Goal: Task Accomplishment & Management: Manage account settings

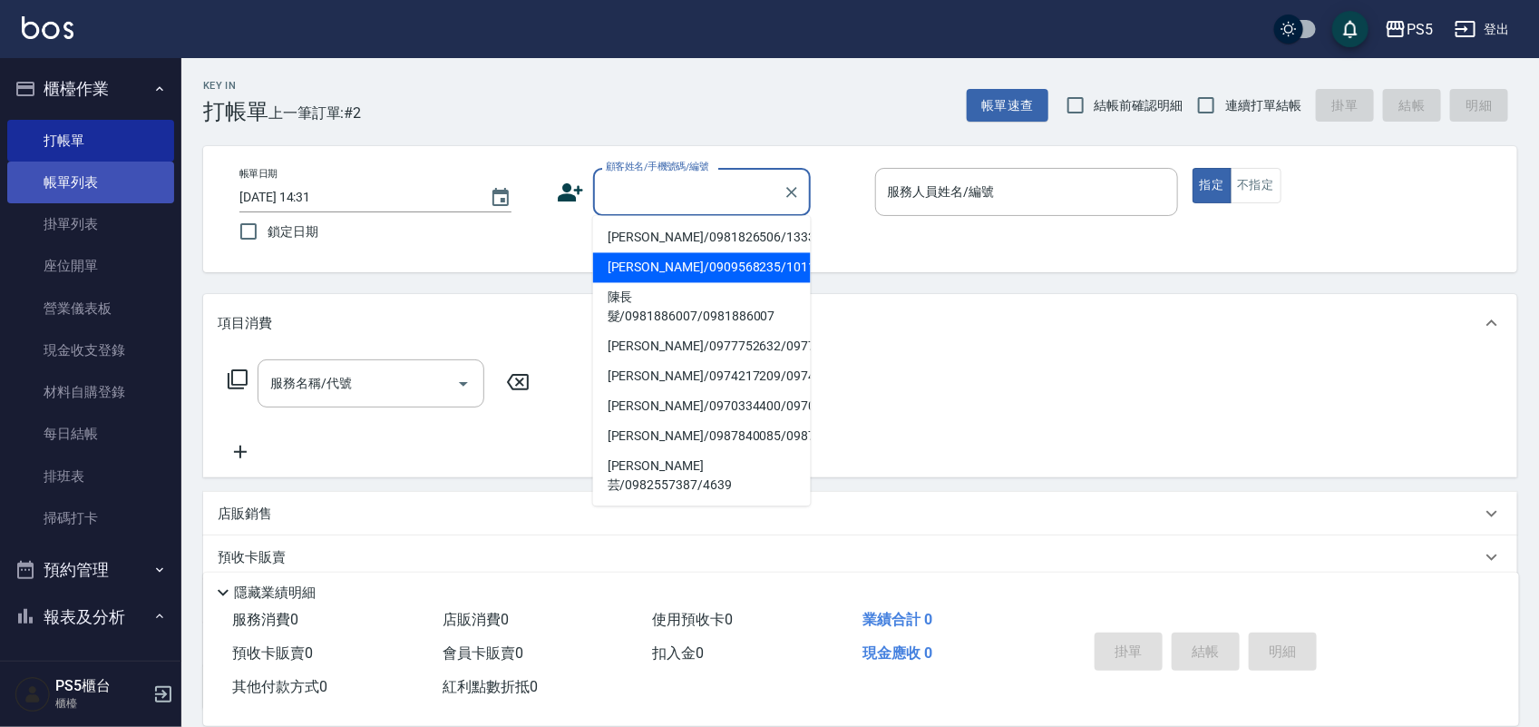
click at [112, 184] on link "帳單列表" at bounding box center [90, 182] width 167 height 42
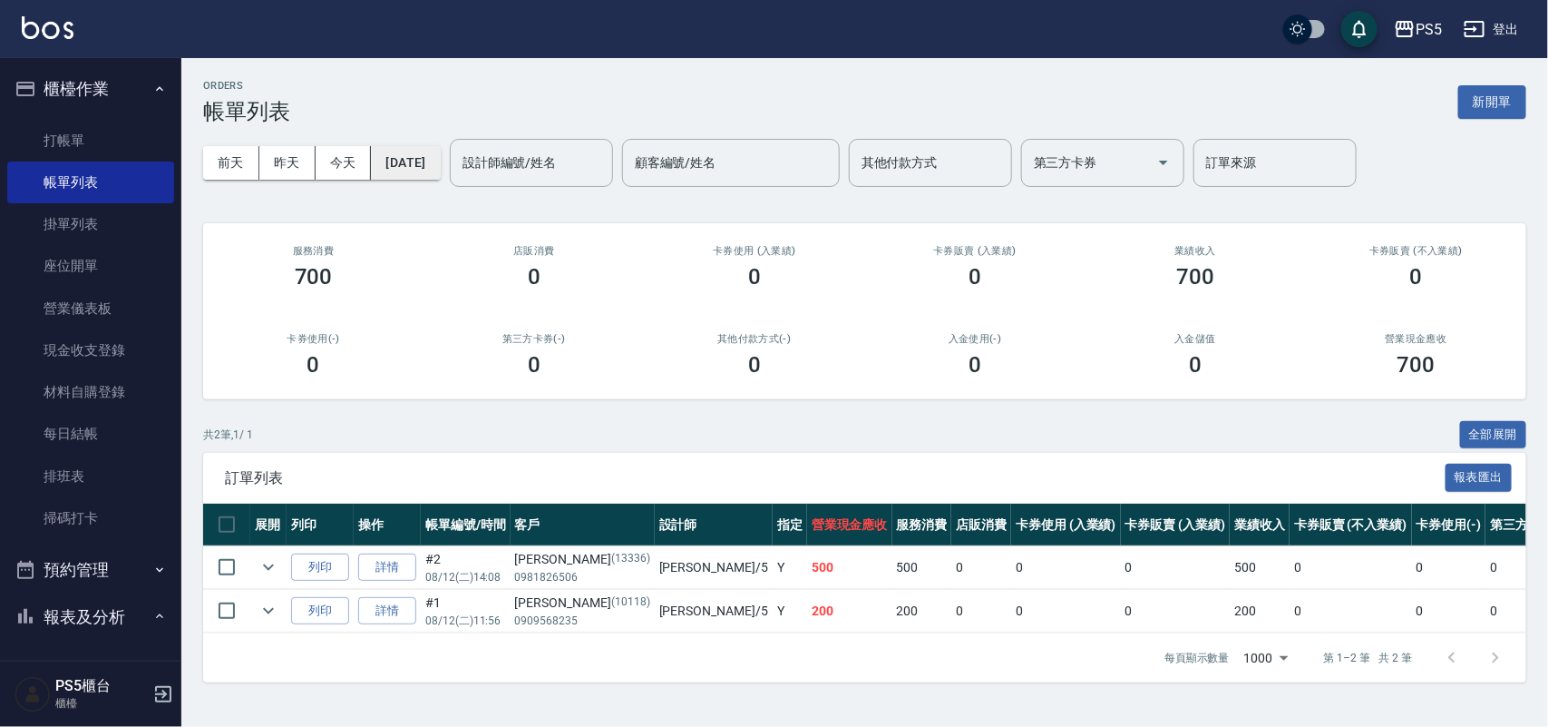
click at [401, 172] on button "[DATE]" at bounding box center [405, 163] width 69 height 34
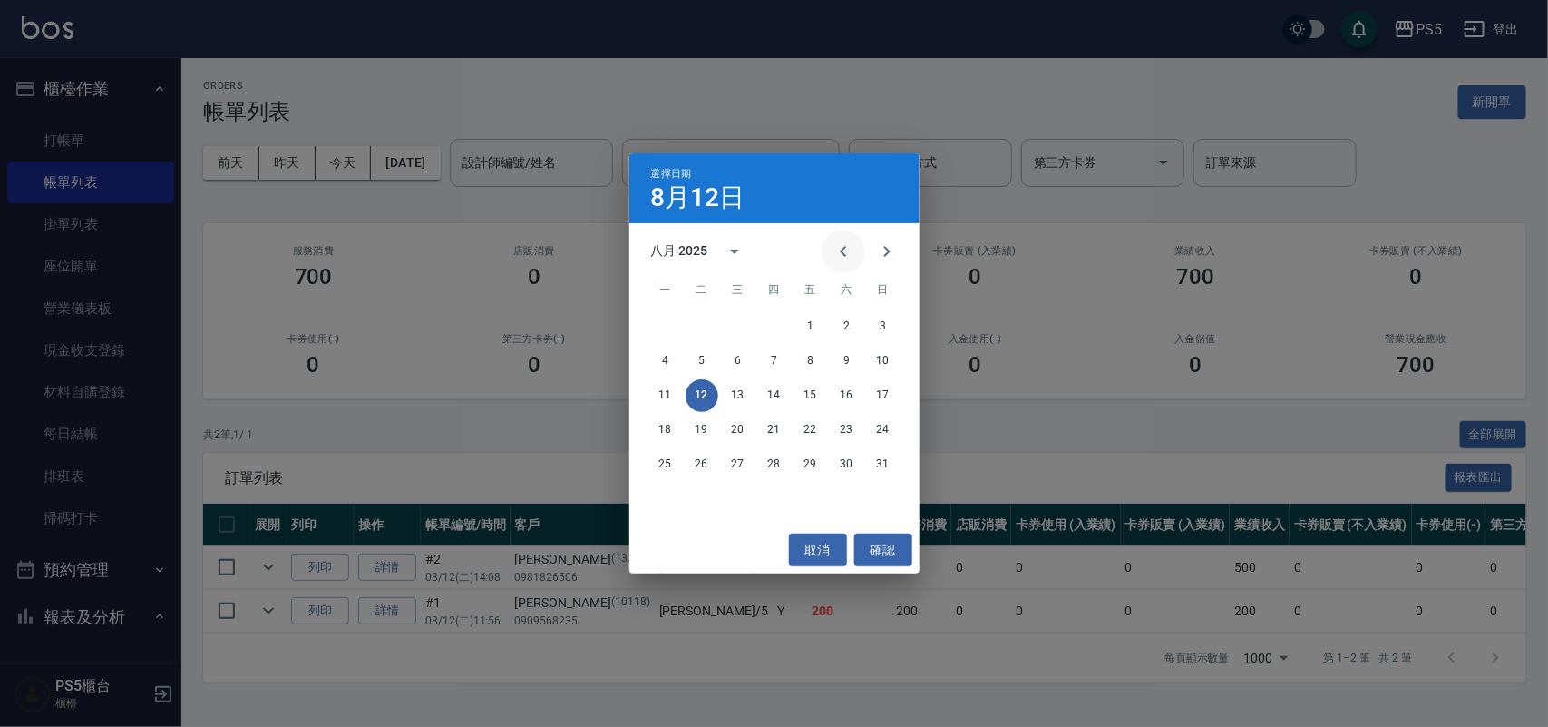
click at [850, 252] on icon "Previous month" at bounding box center [844, 251] width 22 height 22
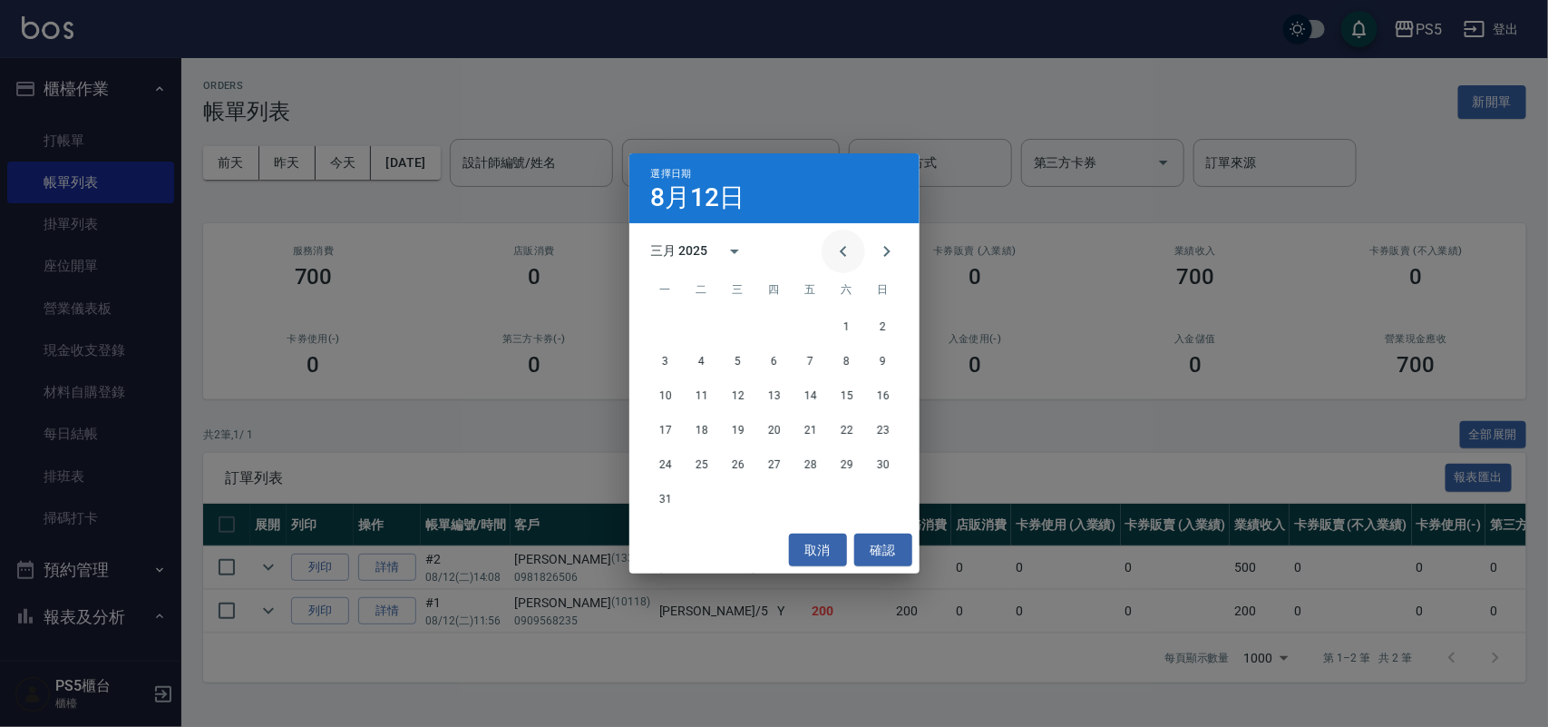
click at [850, 252] on icon "Previous month" at bounding box center [844, 251] width 22 height 22
click at [894, 366] on button "9" at bounding box center [883, 361] width 33 height 33
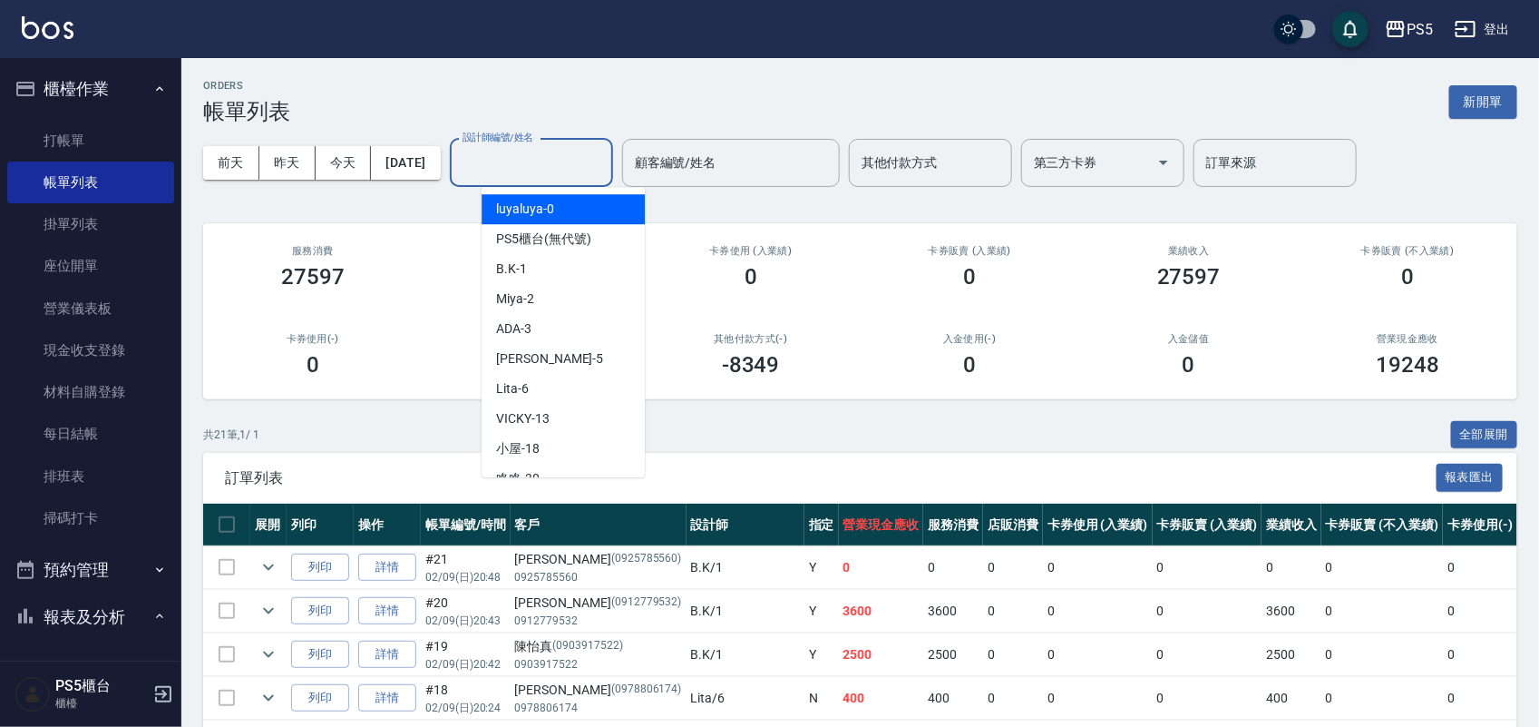
click at [579, 154] on input "設計師編號/姓名" at bounding box center [531, 163] width 147 height 32
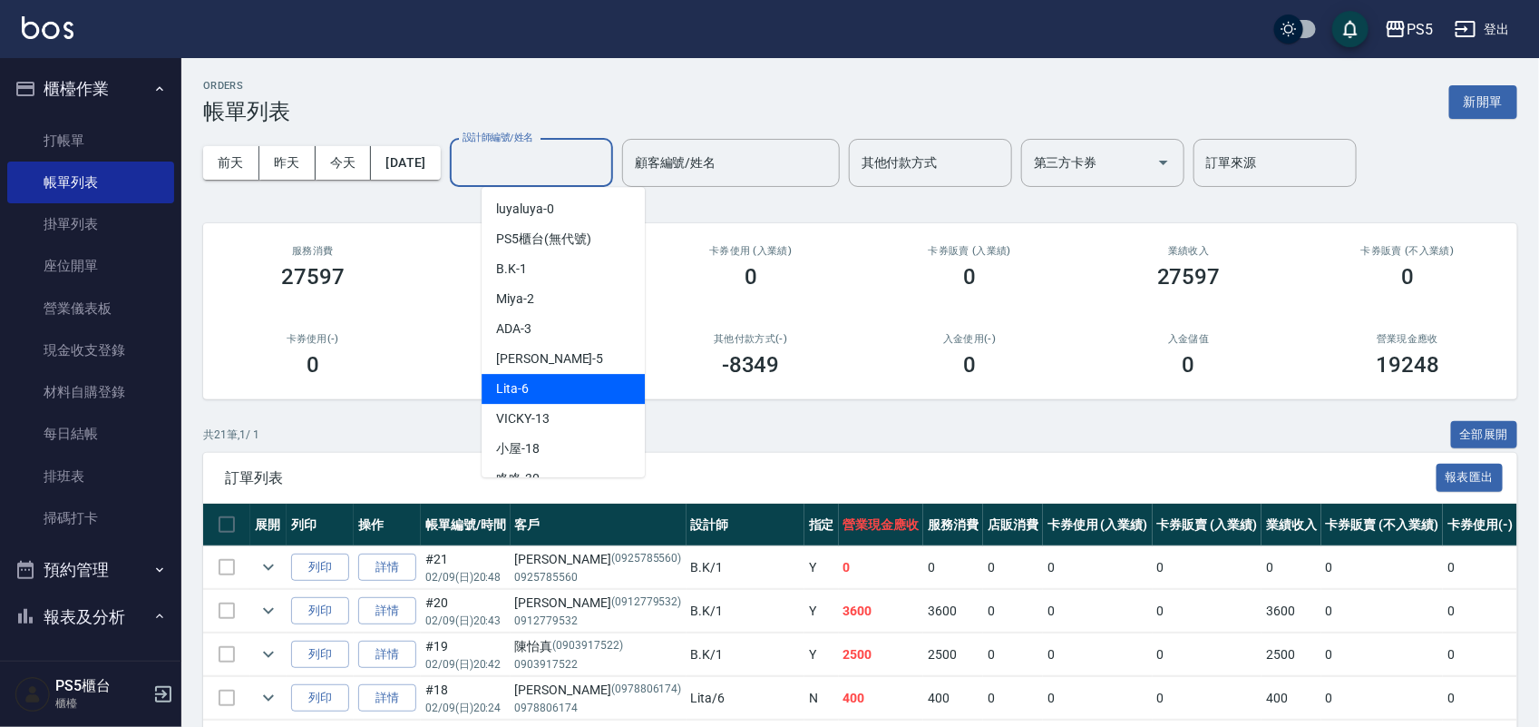
click at [585, 377] on div "Lita -6" at bounding box center [563, 389] width 163 height 30
type input "Lita-6"
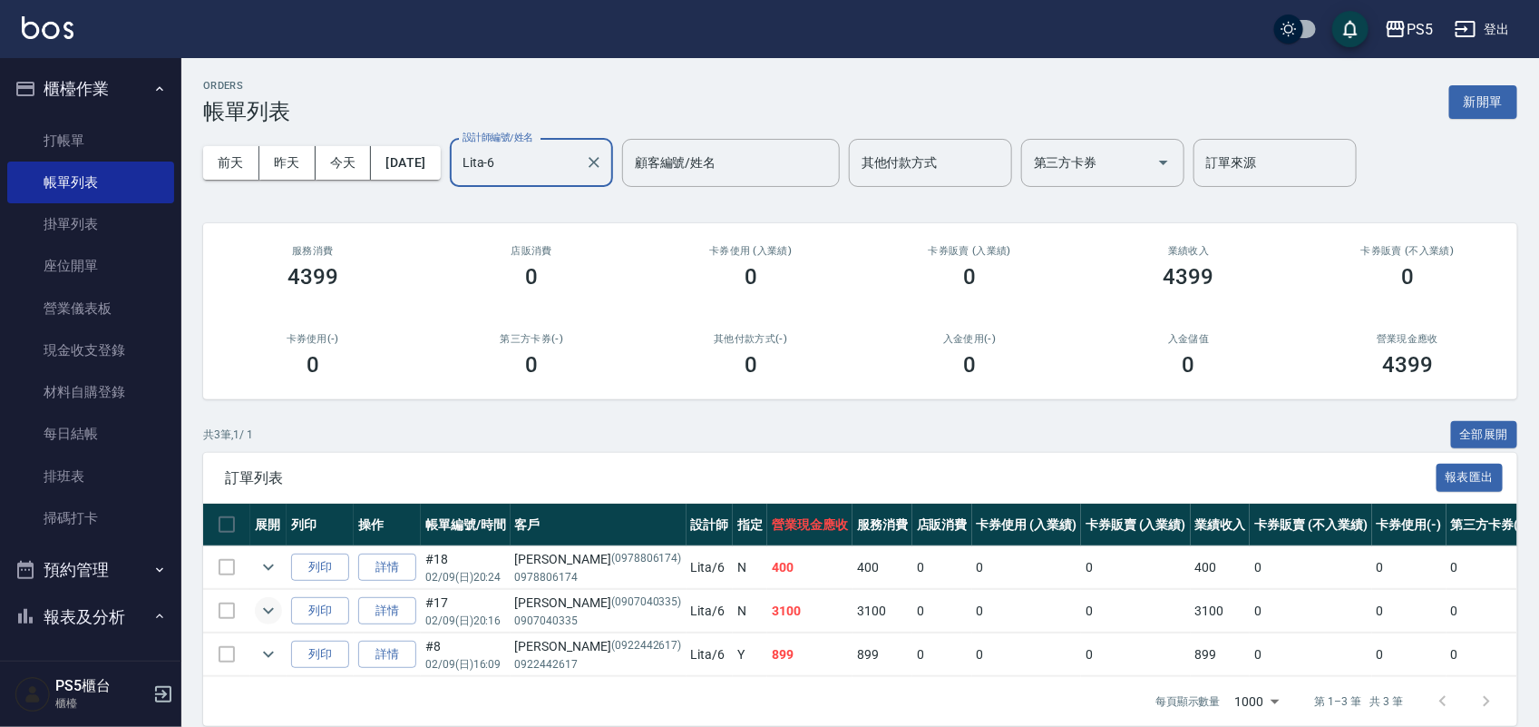
click at [265, 601] on icon "expand row" at bounding box center [269, 611] width 22 height 22
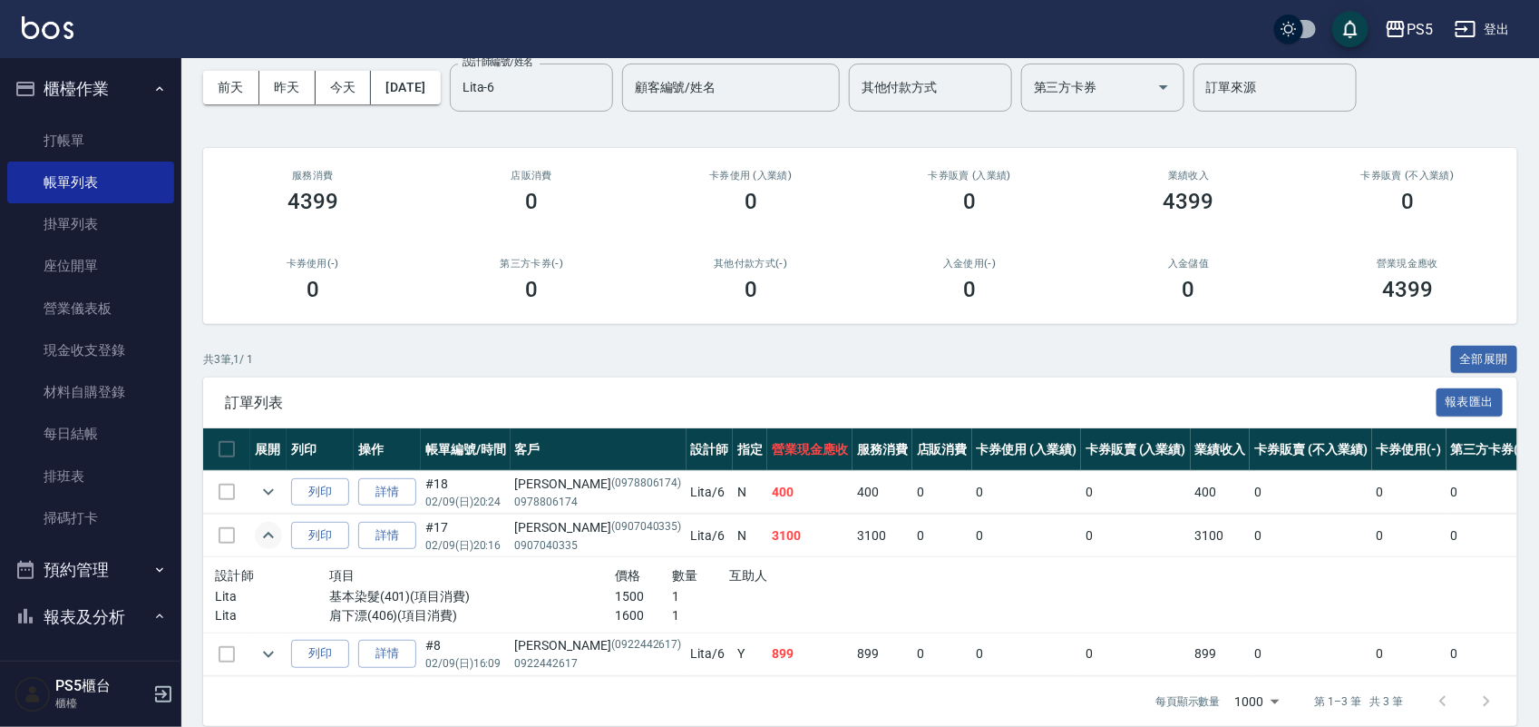
scroll to position [113, 0]
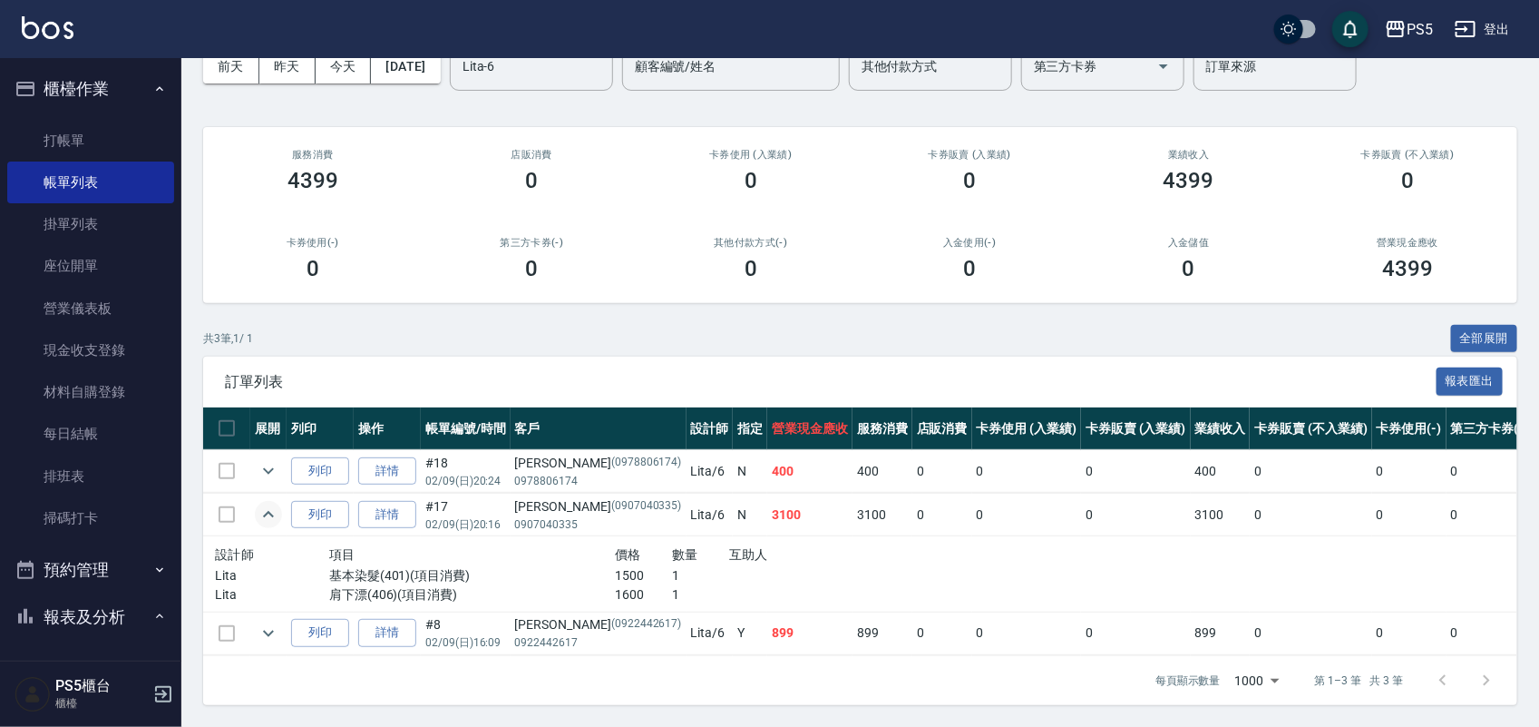
click at [532, 497] on div "[PERSON_NAME](0907040335)" at bounding box center [598, 506] width 167 height 19
click at [535, 497] on div "[PERSON_NAME](0907040335)" at bounding box center [598, 506] width 167 height 19
copy div "[PERSON_NAME]"
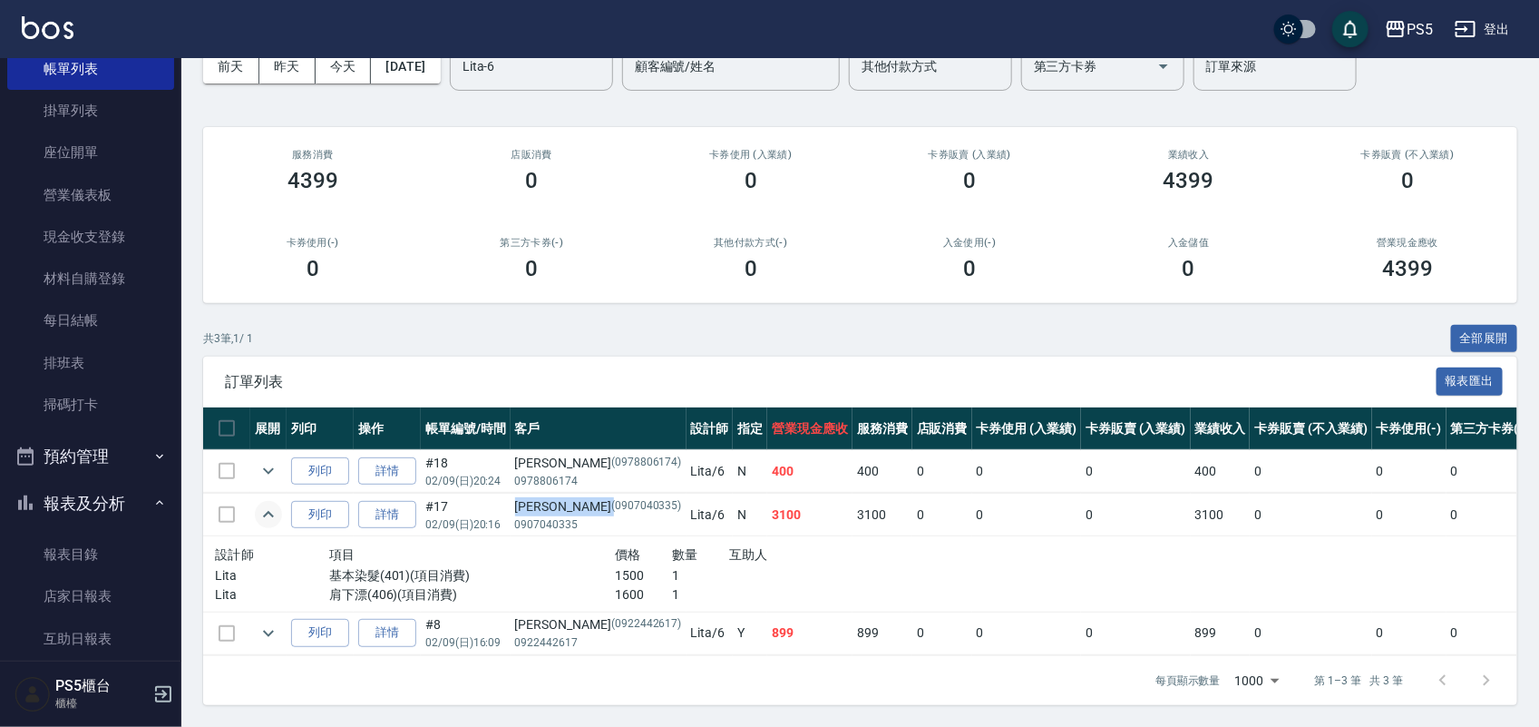
click at [83, 456] on button "預約管理" at bounding box center [90, 456] width 167 height 47
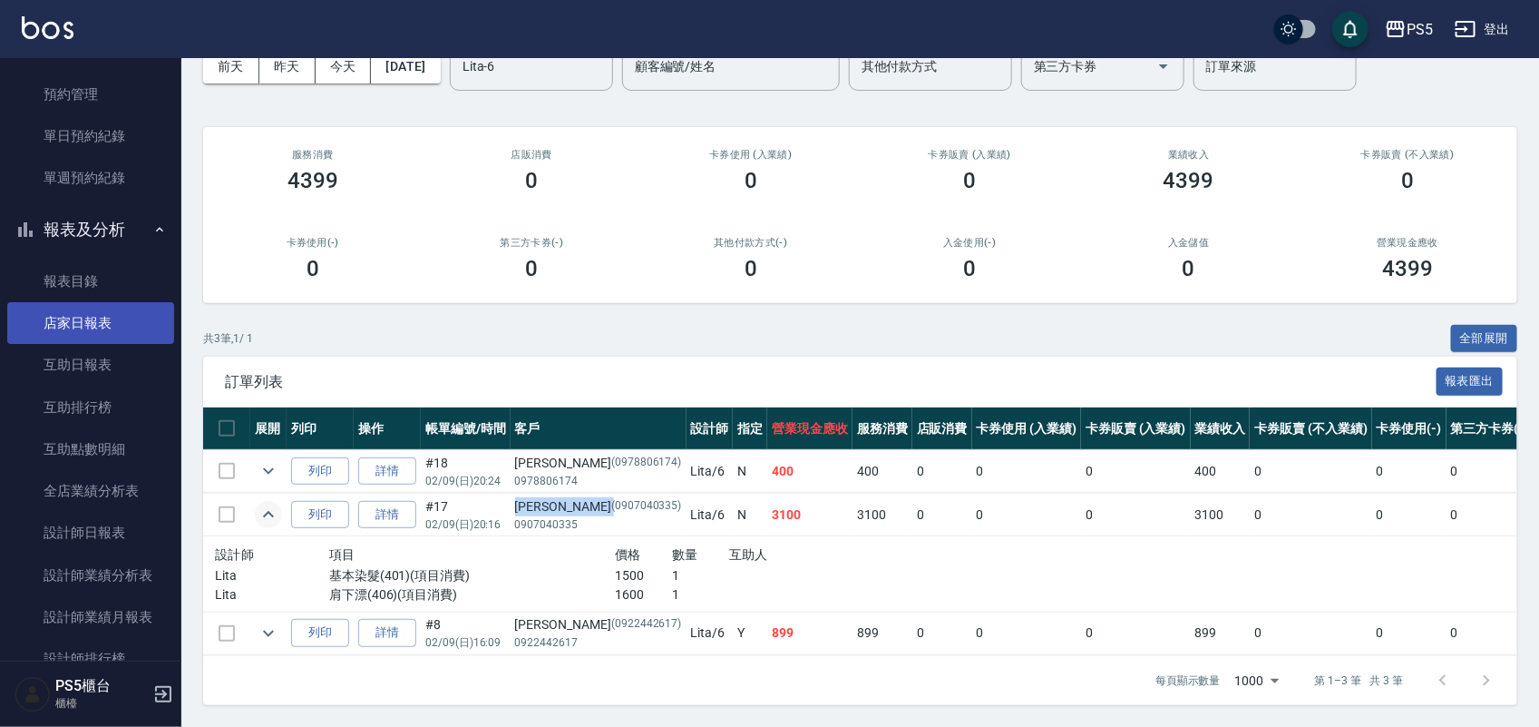
scroll to position [567, 0]
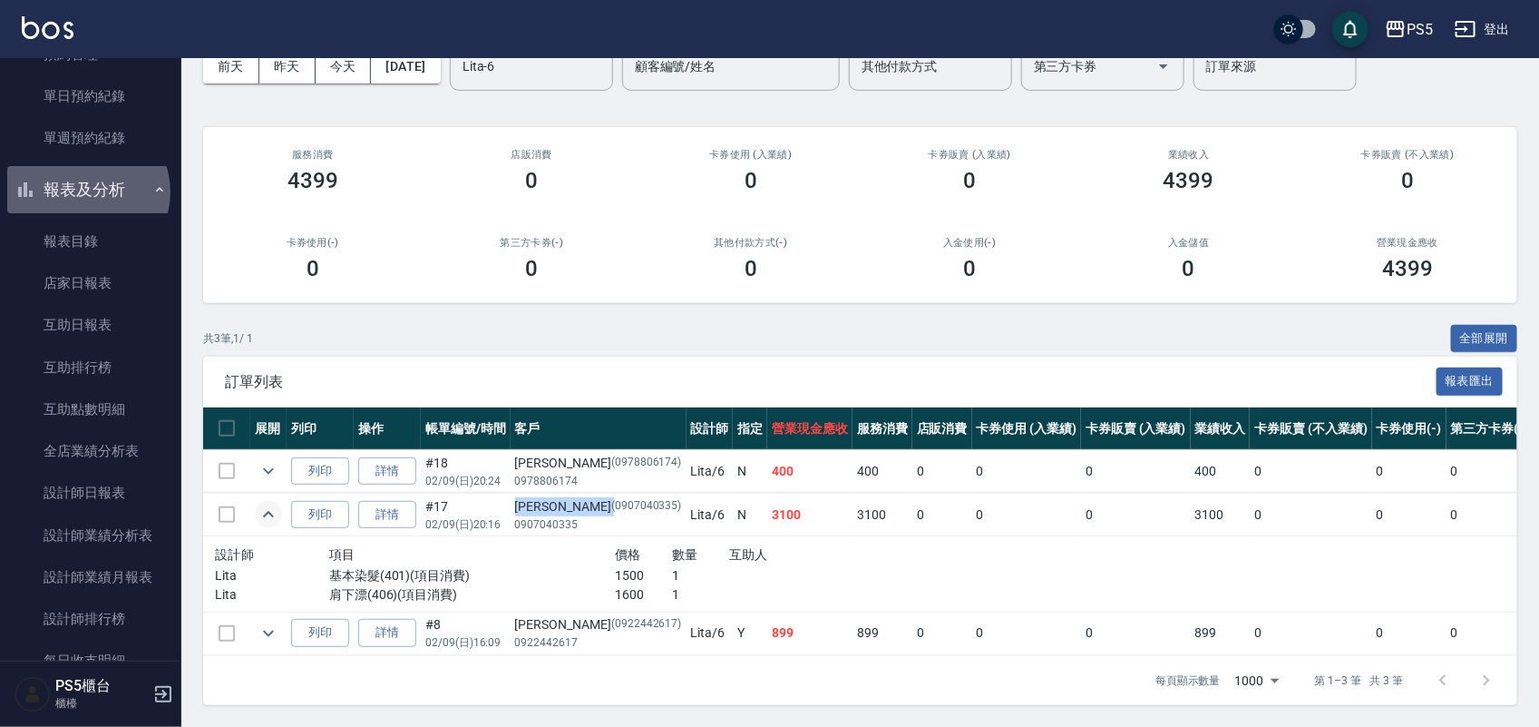
click at [86, 191] on button "報表及分析" at bounding box center [90, 189] width 167 height 47
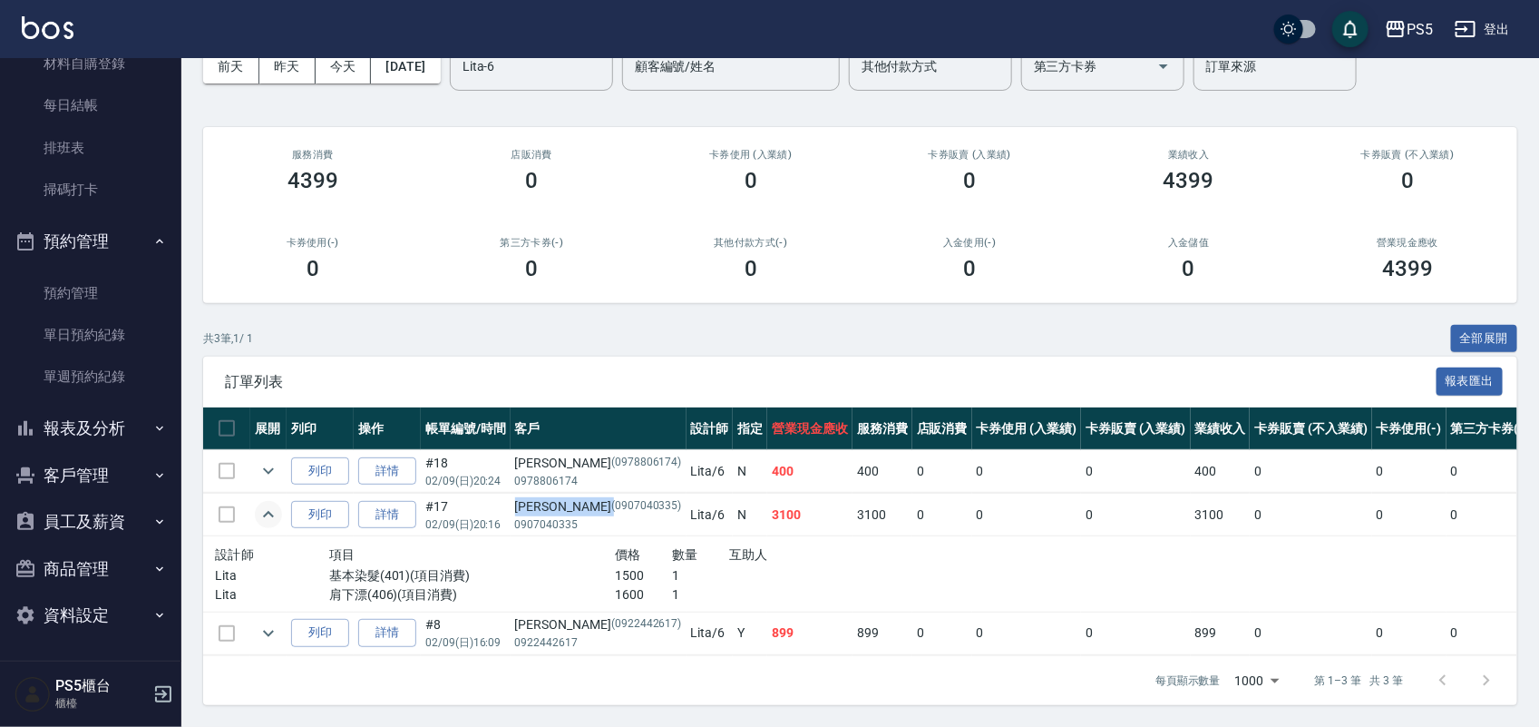
scroll to position [328, 0]
click at [121, 473] on button "客戶管理" at bounding box center [90, 475] width 167 height 47
click at [128, 532] on link "客戶列表" at bounding box center [90, 526] width 167 height 42
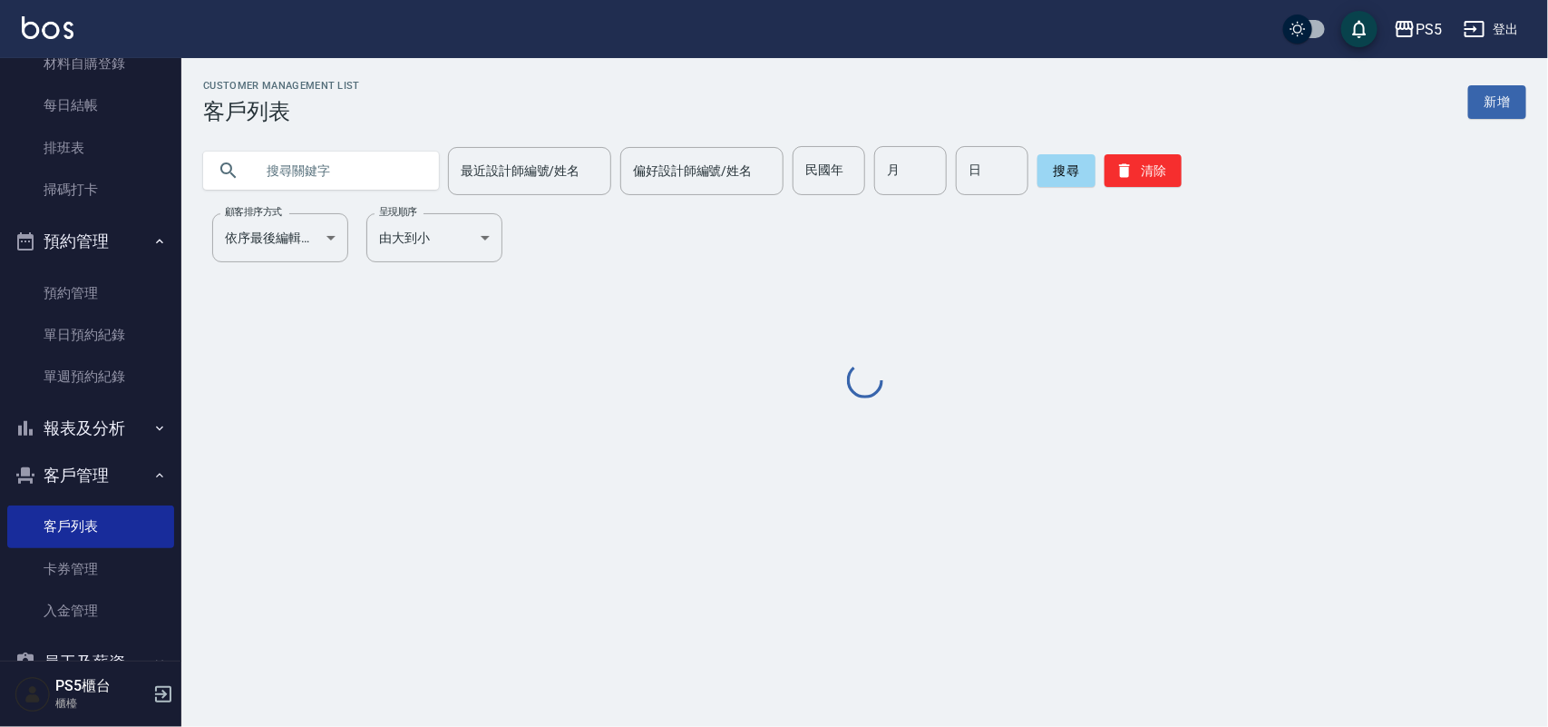
click at [382, 174] on input "text" at bounding box center [339, 170] width 171 height 49
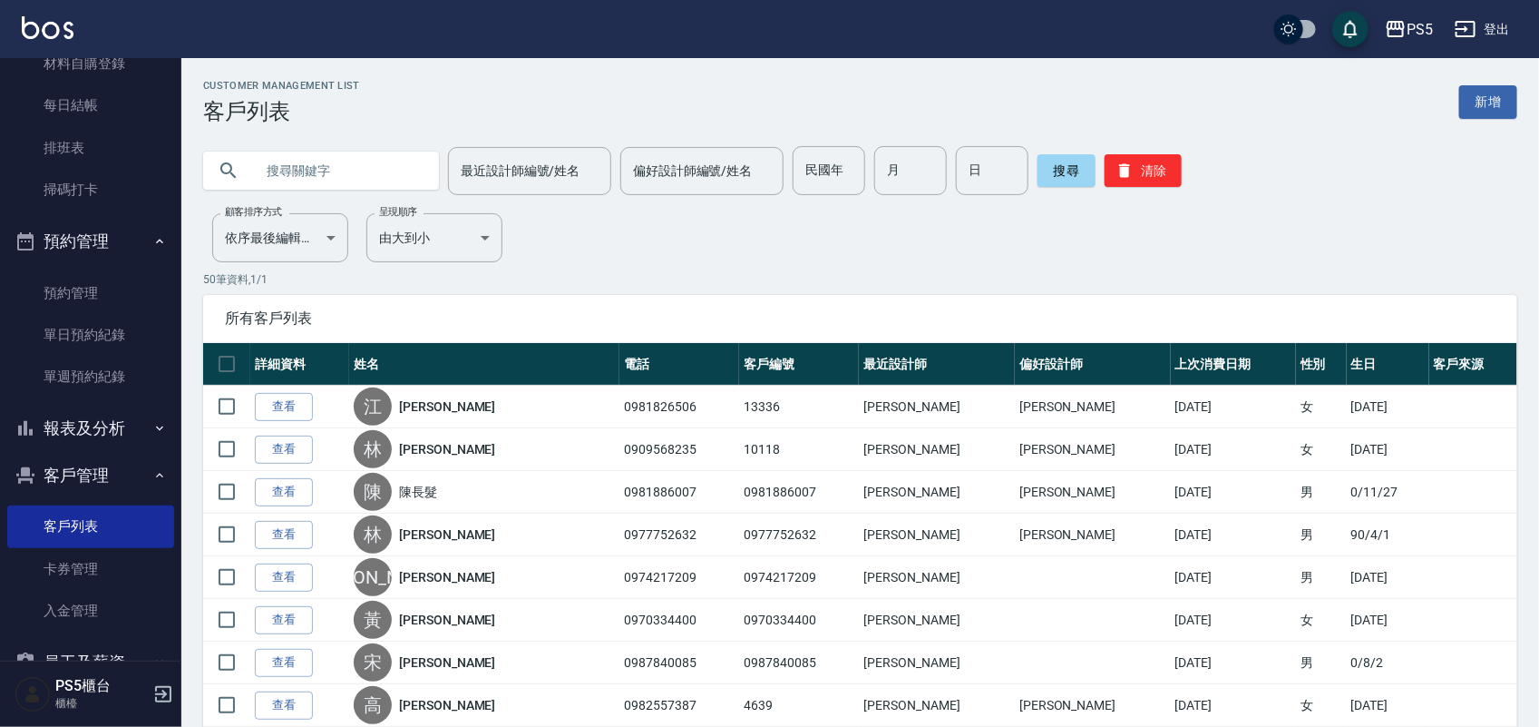
paste input "[PERSON_NAME]"
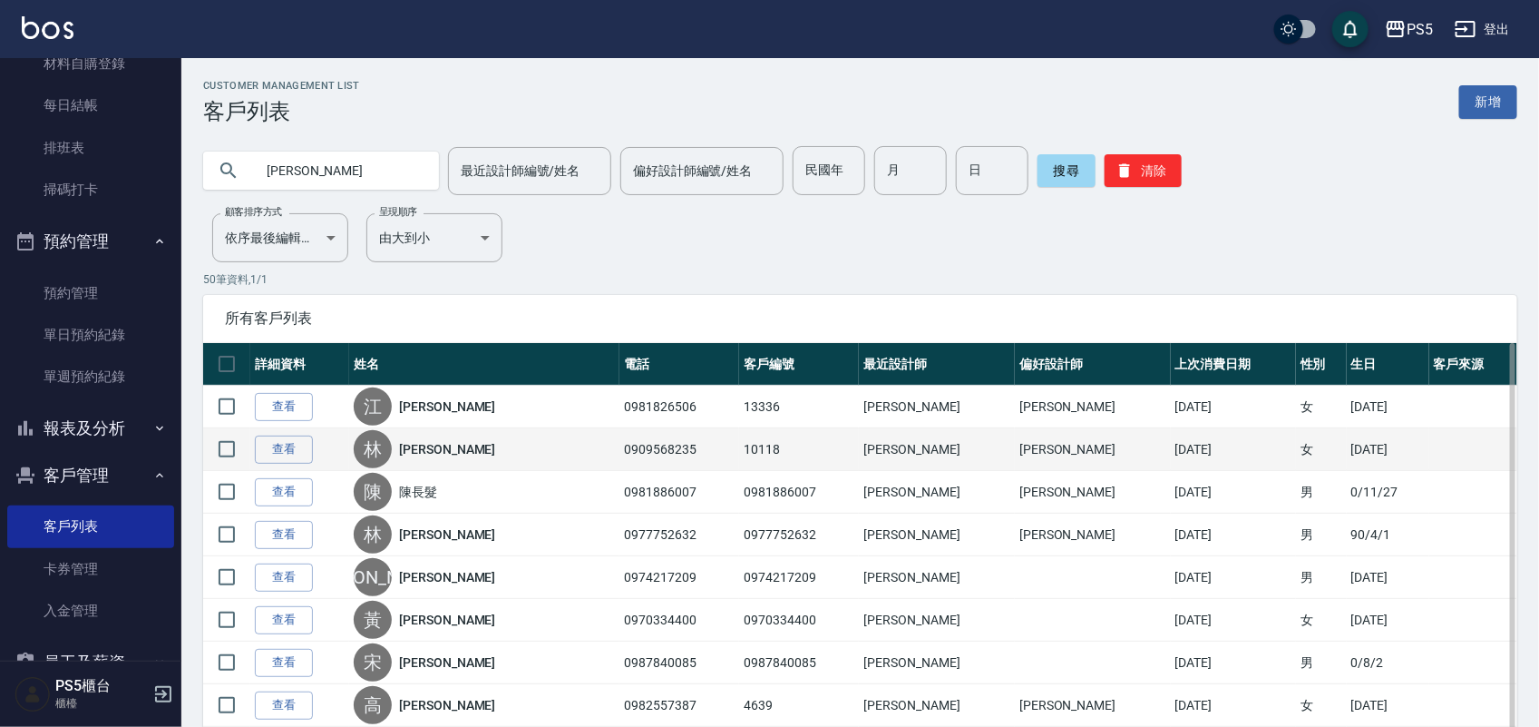
type input "[PERSON_NAME]"
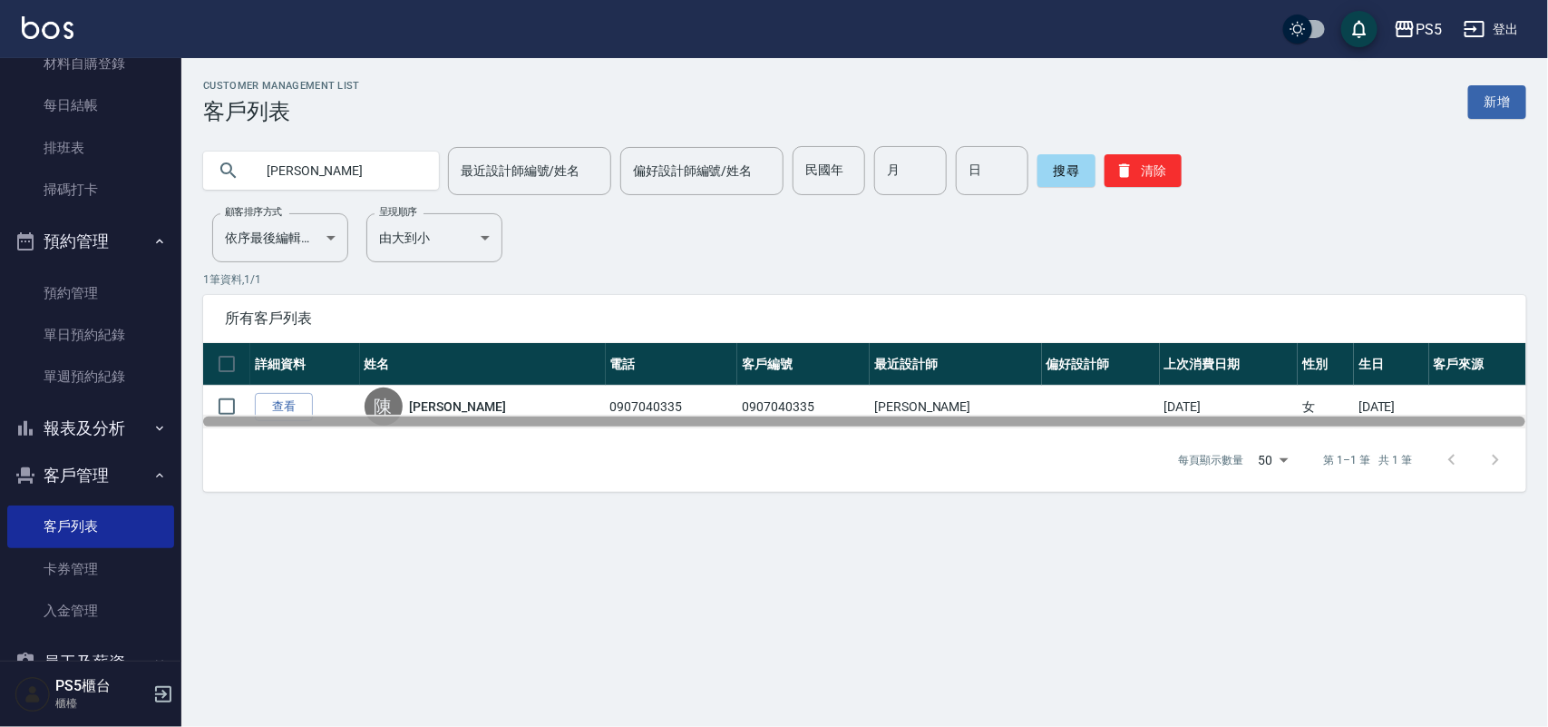
click at [410, 417] on div at bounding box center [864, 421] width 1322 height 10
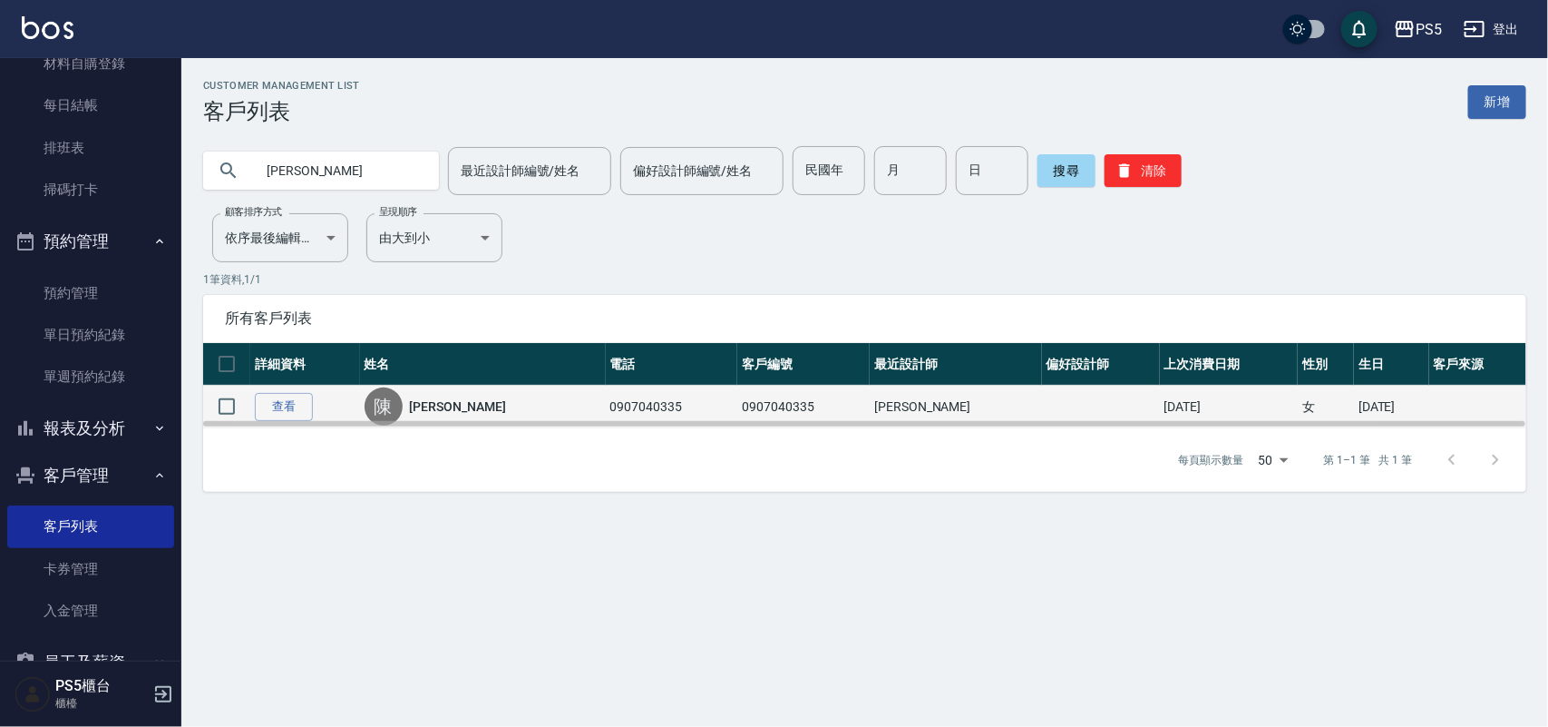
click at [420, 405] on div "[PERSON_NAME]" at bounding box center [483, 406] width 237 height 38
click at [438, 405] on link "[PERSON_NAME]" at bounding box center [458, 406] width 96 height 18
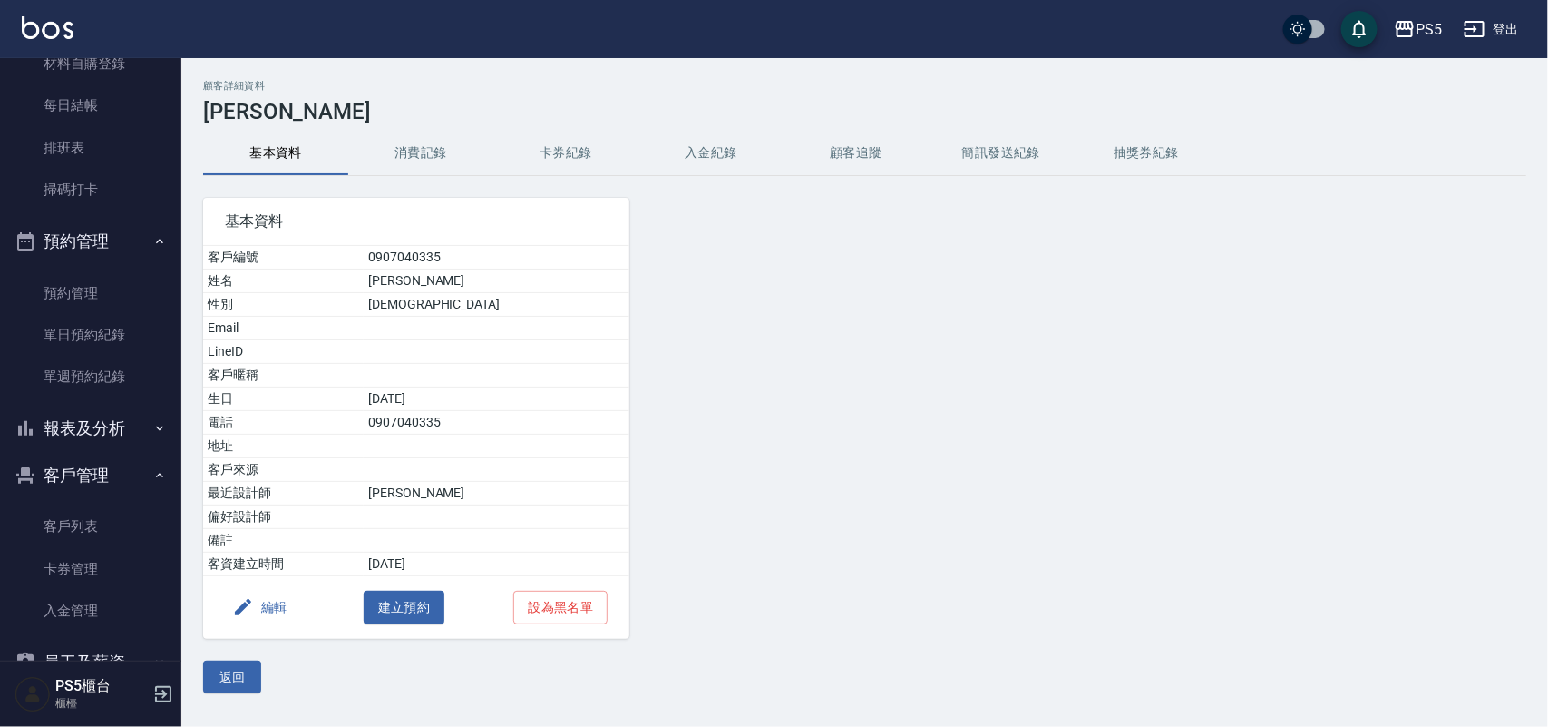
click at [458, 155] on button "消費記錄" at bounding box center [420, 154] width 145 height 44
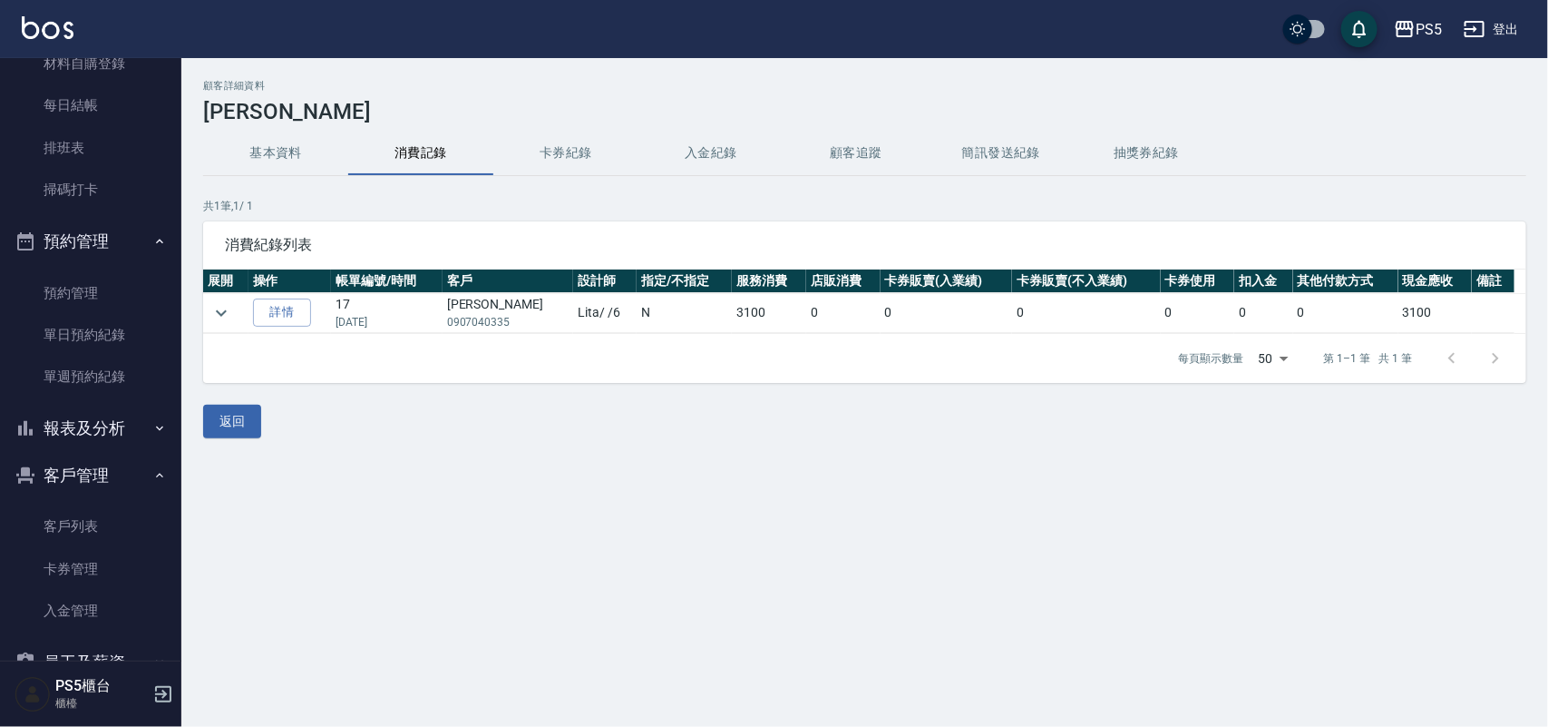
click at [234, 307] on td at bounding box center [225, 313] width 45 height 40
click at [227, 315] on icon "expand row" at bounding box center [221, 313] width 22 height 22
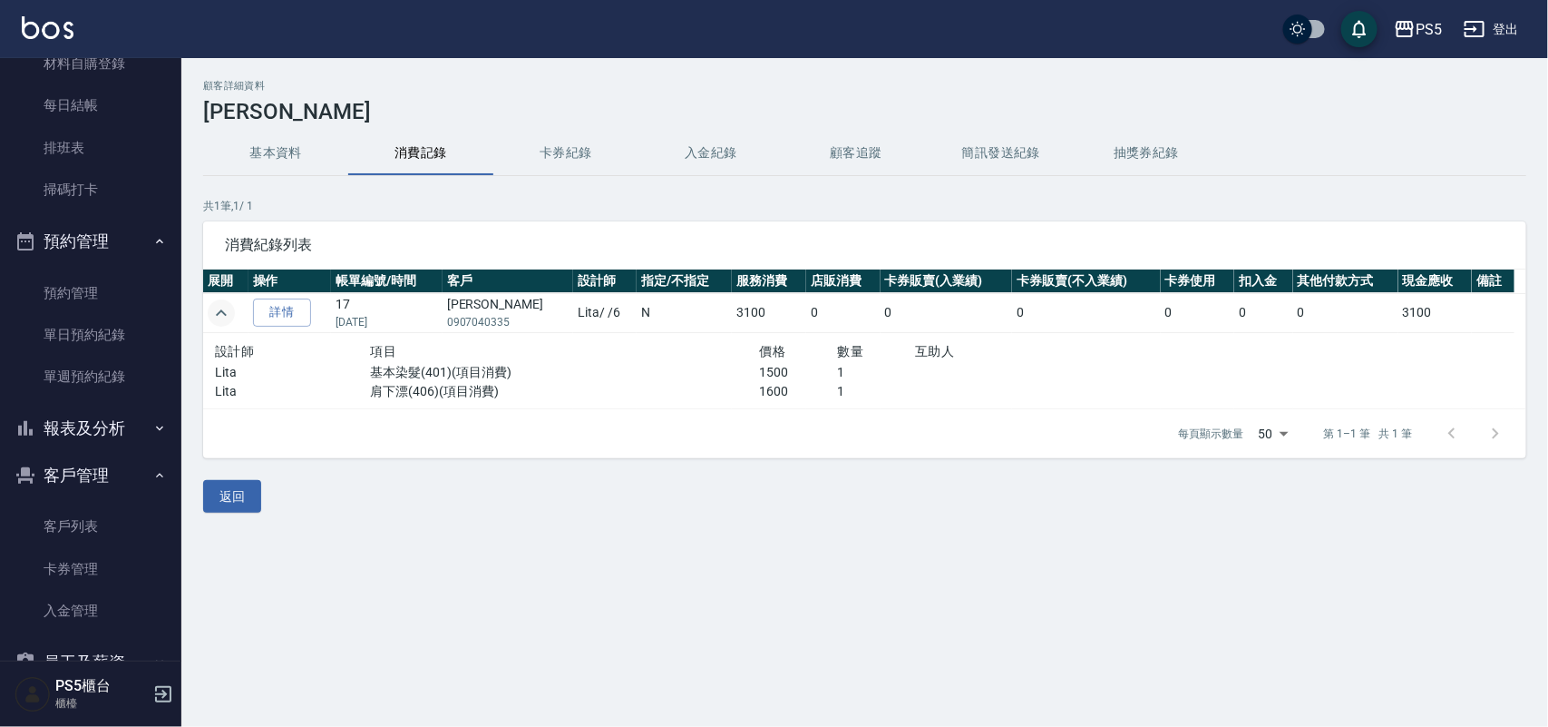
click at [256, 157] on button "基本資料" at bounding box center [275, 154] width 145 height 44
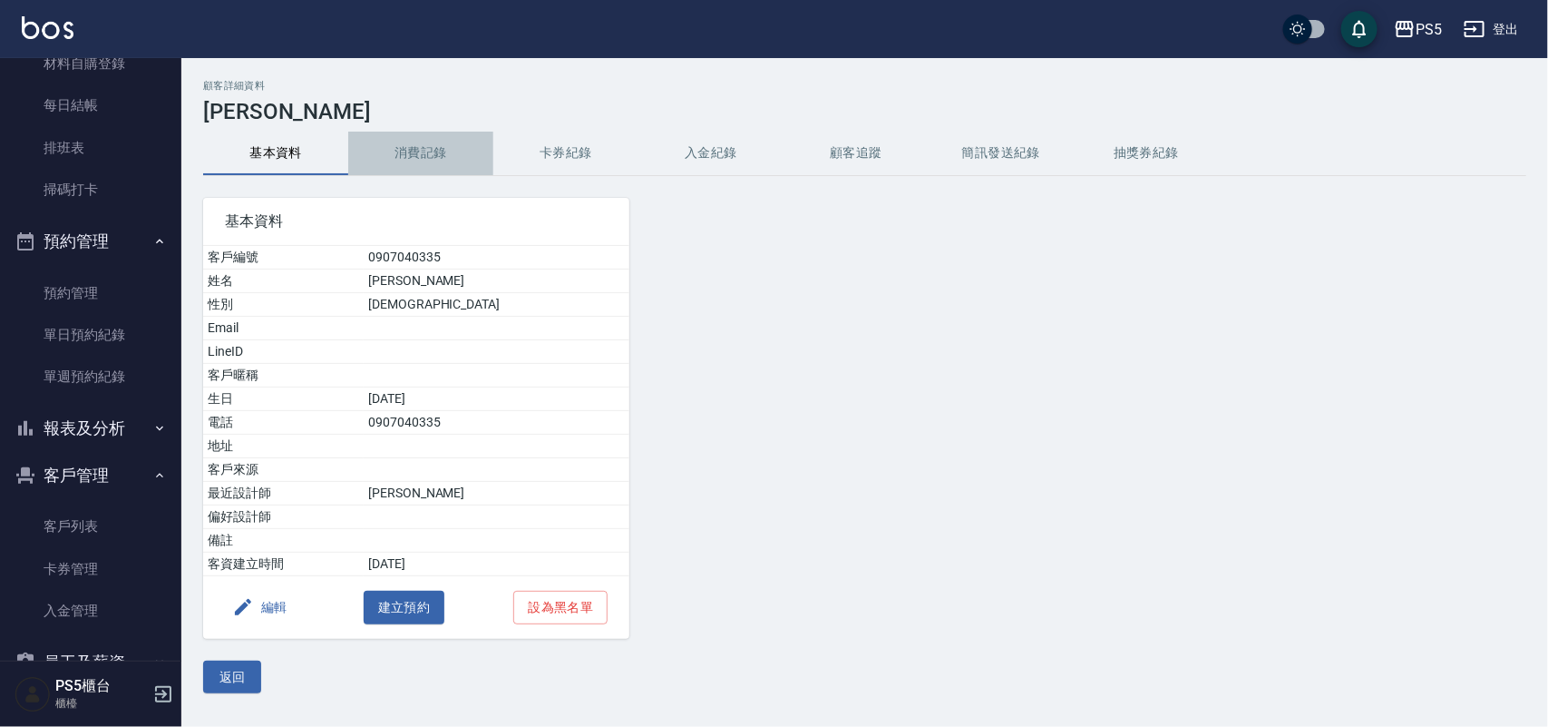
click at [397, 145] on button "消費記錄" at bounding box center [420, 154] width 145 height 44
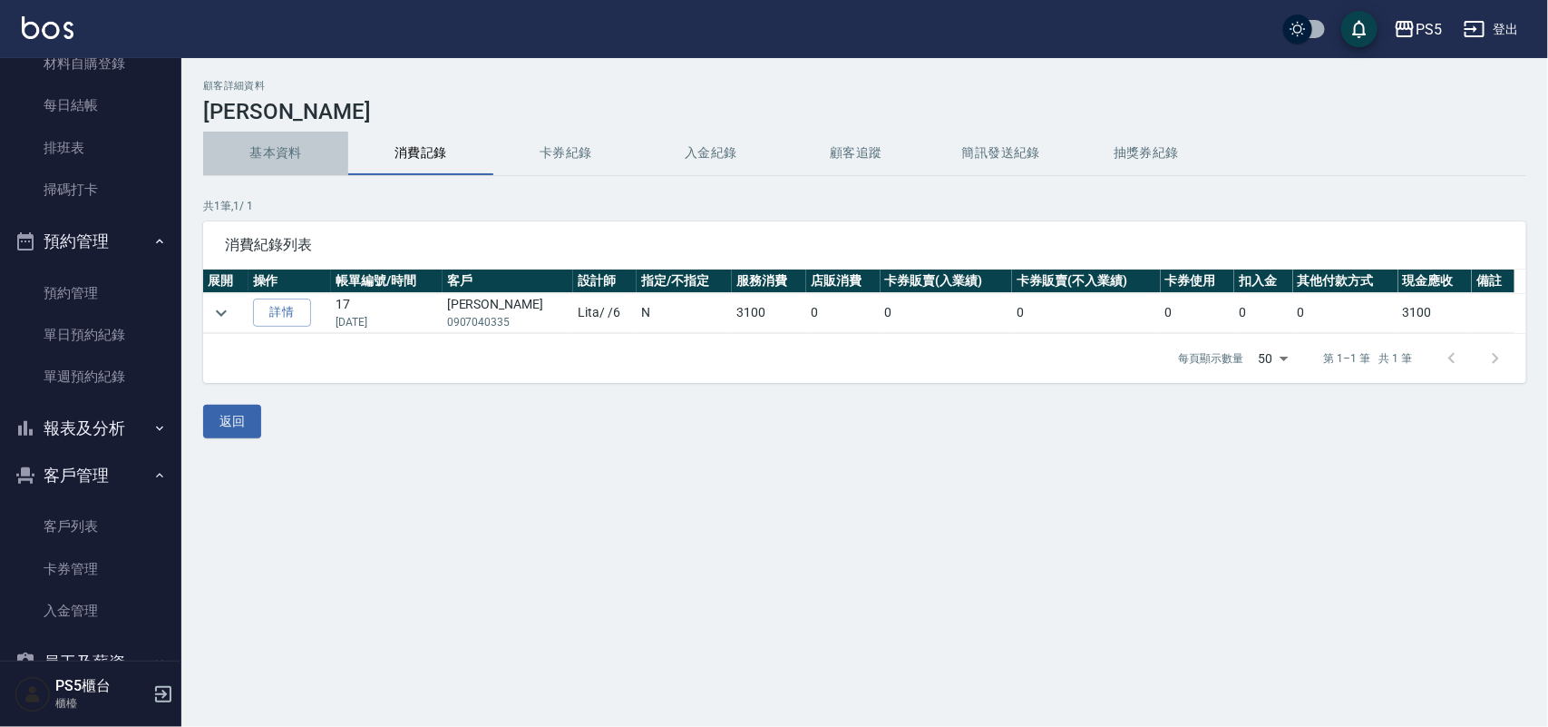
click at [296, 152] on button "基本資料" at bounding box center [275, 154] width 145 height 44
